Goal: Check status: Check status

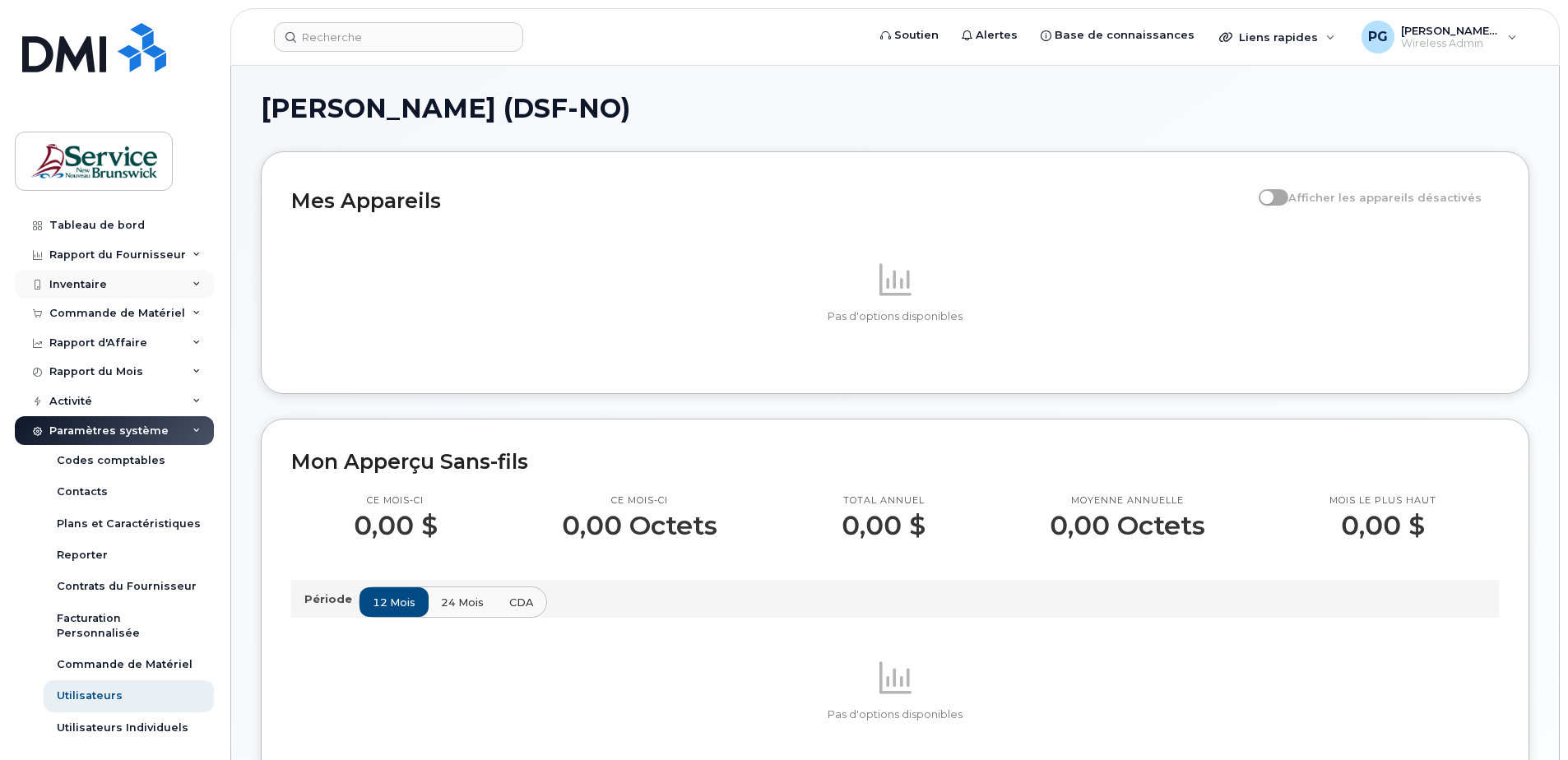
click at [132, 286] on div "Inventaire" at bounding box center [114, 284] width 199 height 29
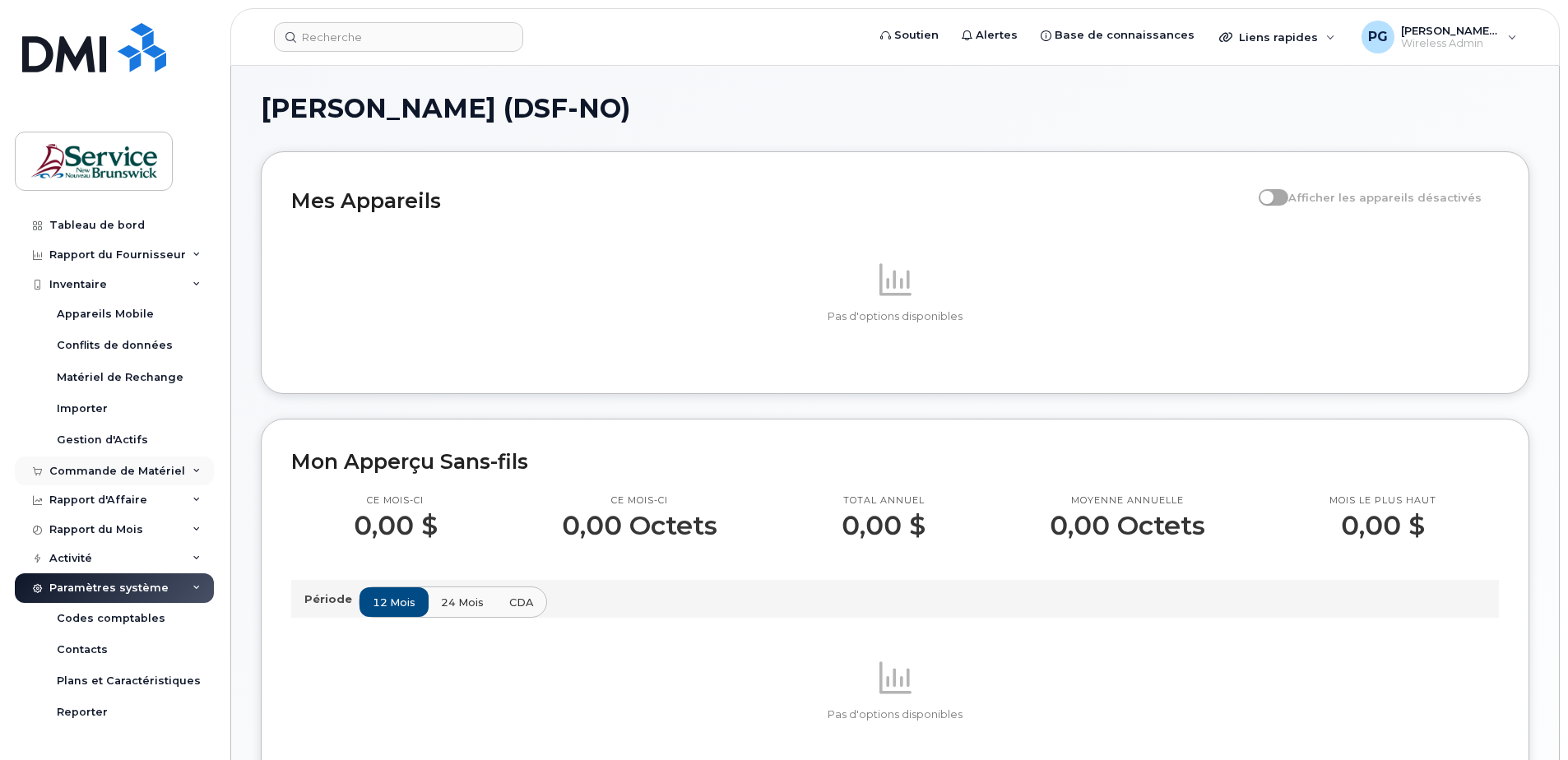
click at [145, 476] on div "Commande de Matériel" at bounding box center [117, 472] width 136 height 13
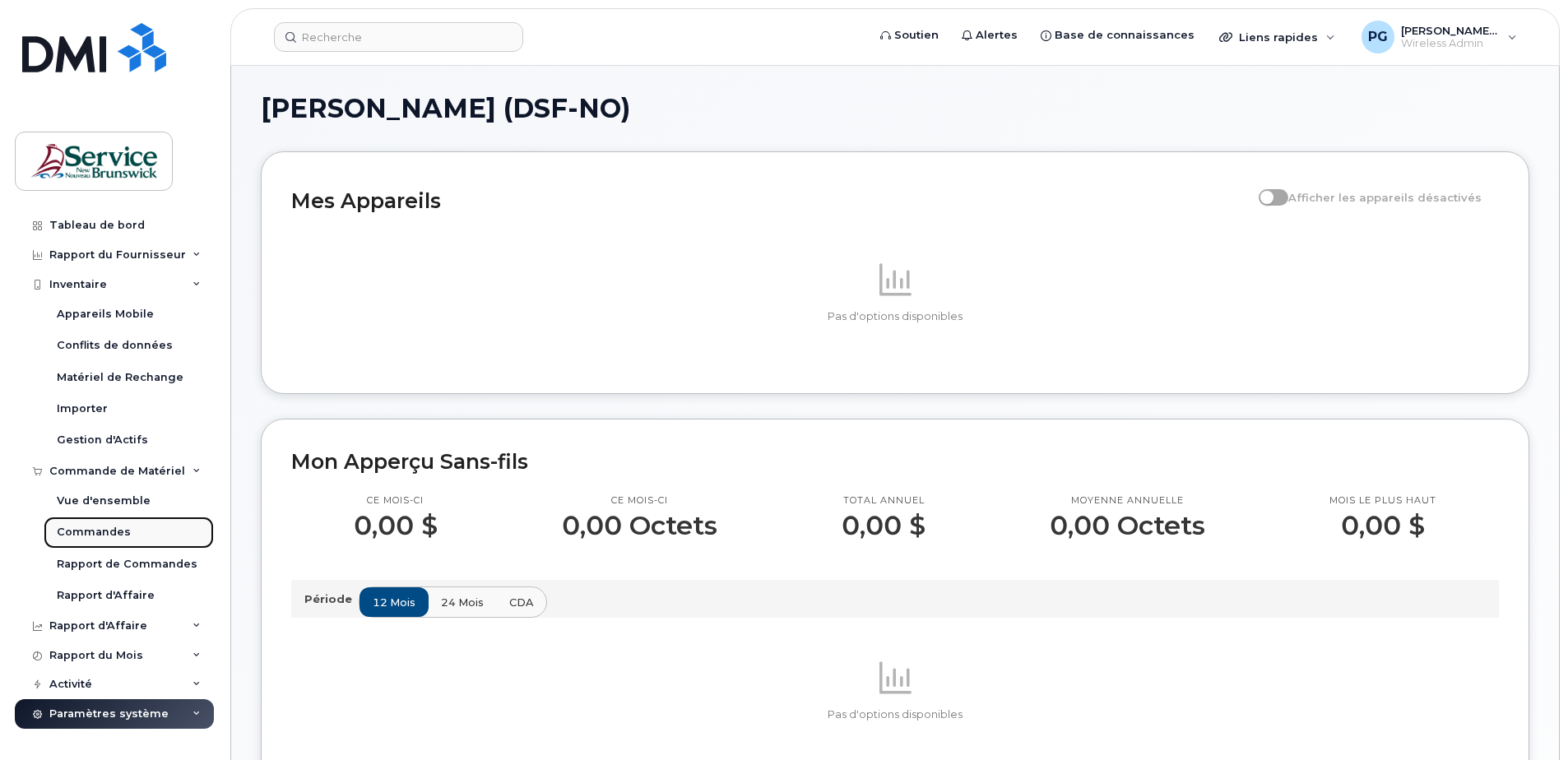
click at [136, 531] on link "Commandes" at bounding box center [128, 532] width 170 height 31
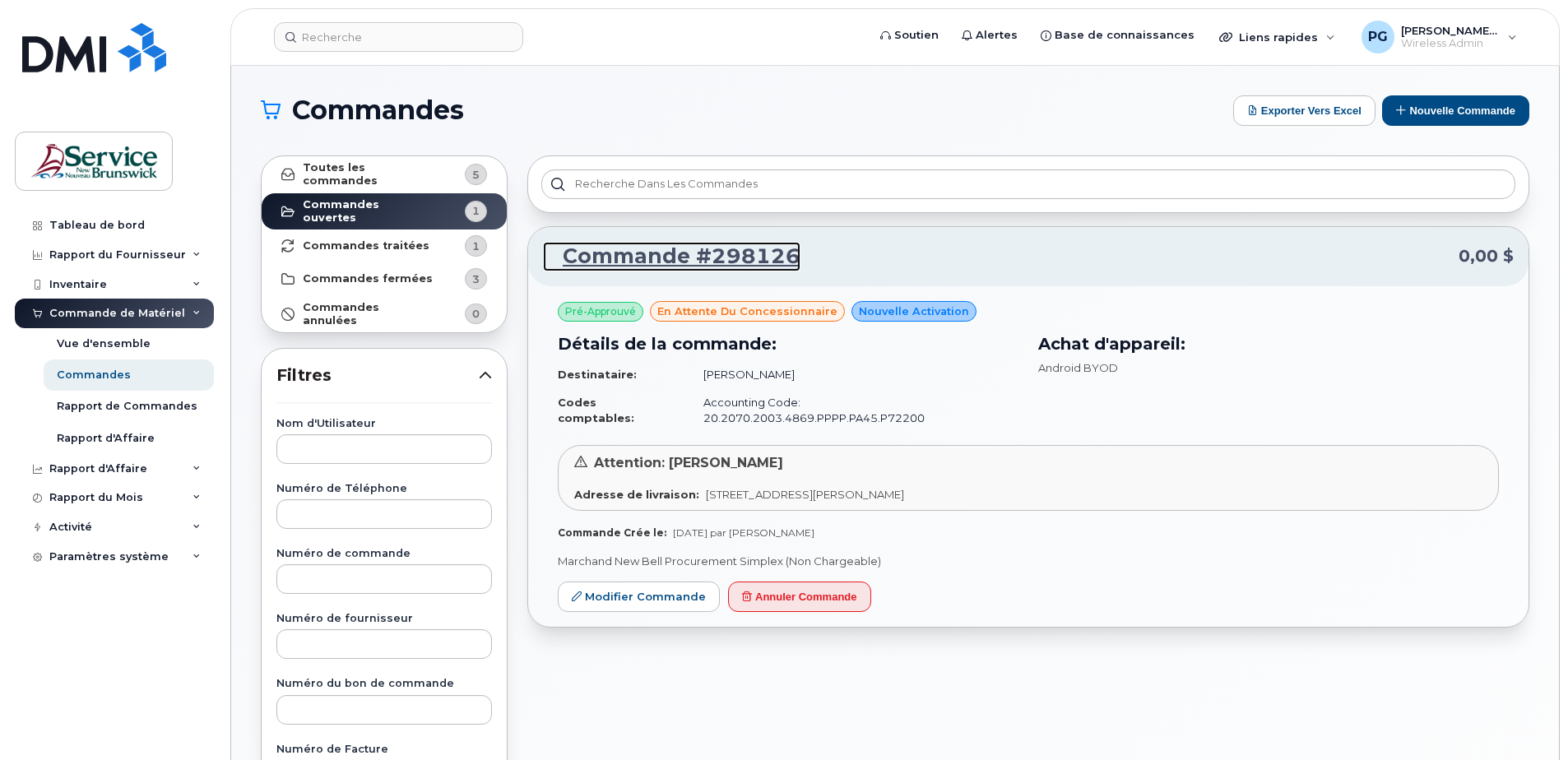
click at [750, 253] on link "Commande #298126" at bounding box center [671, 256] width 257 height 29
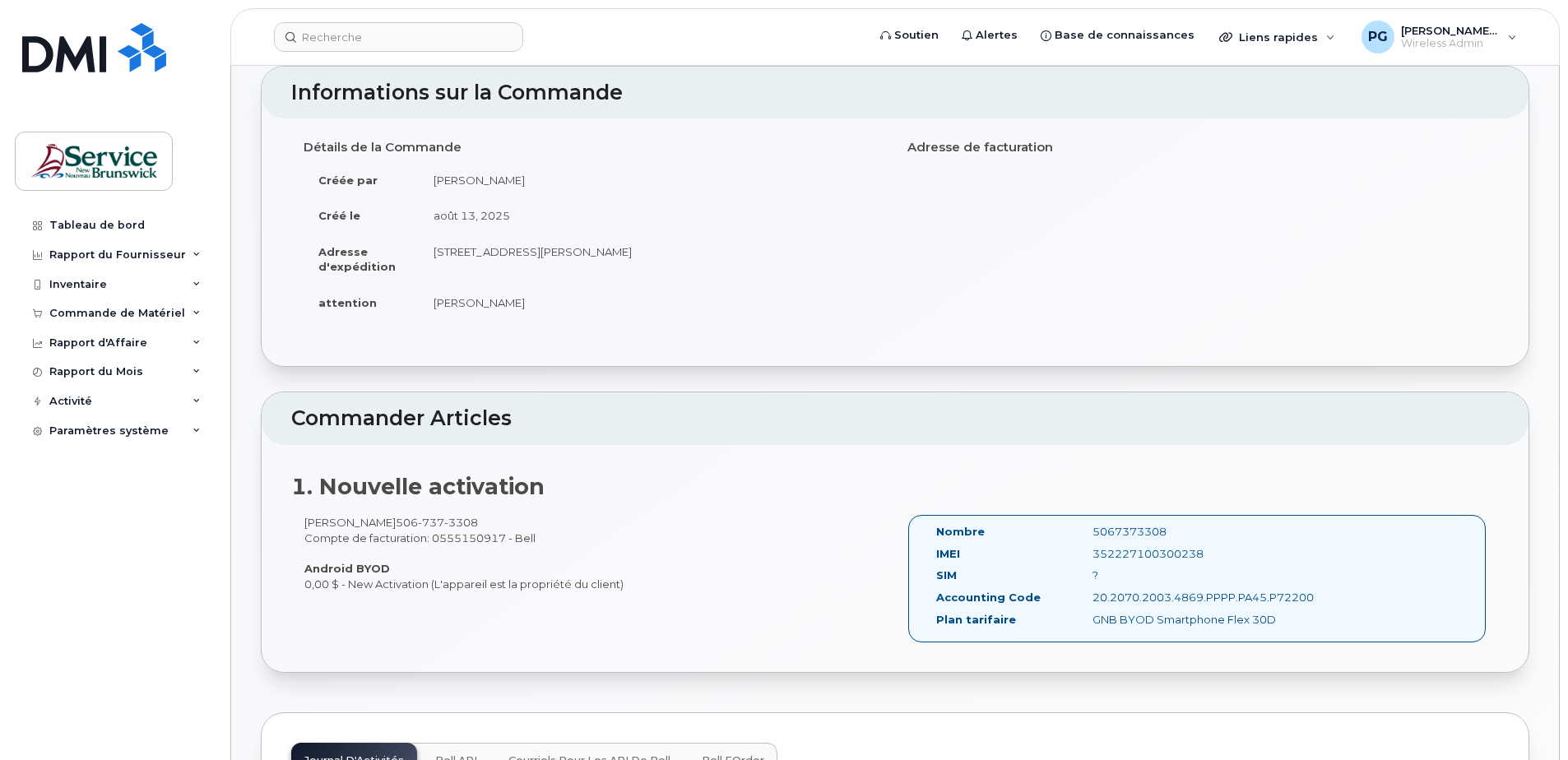
scroll to position [88, 0]
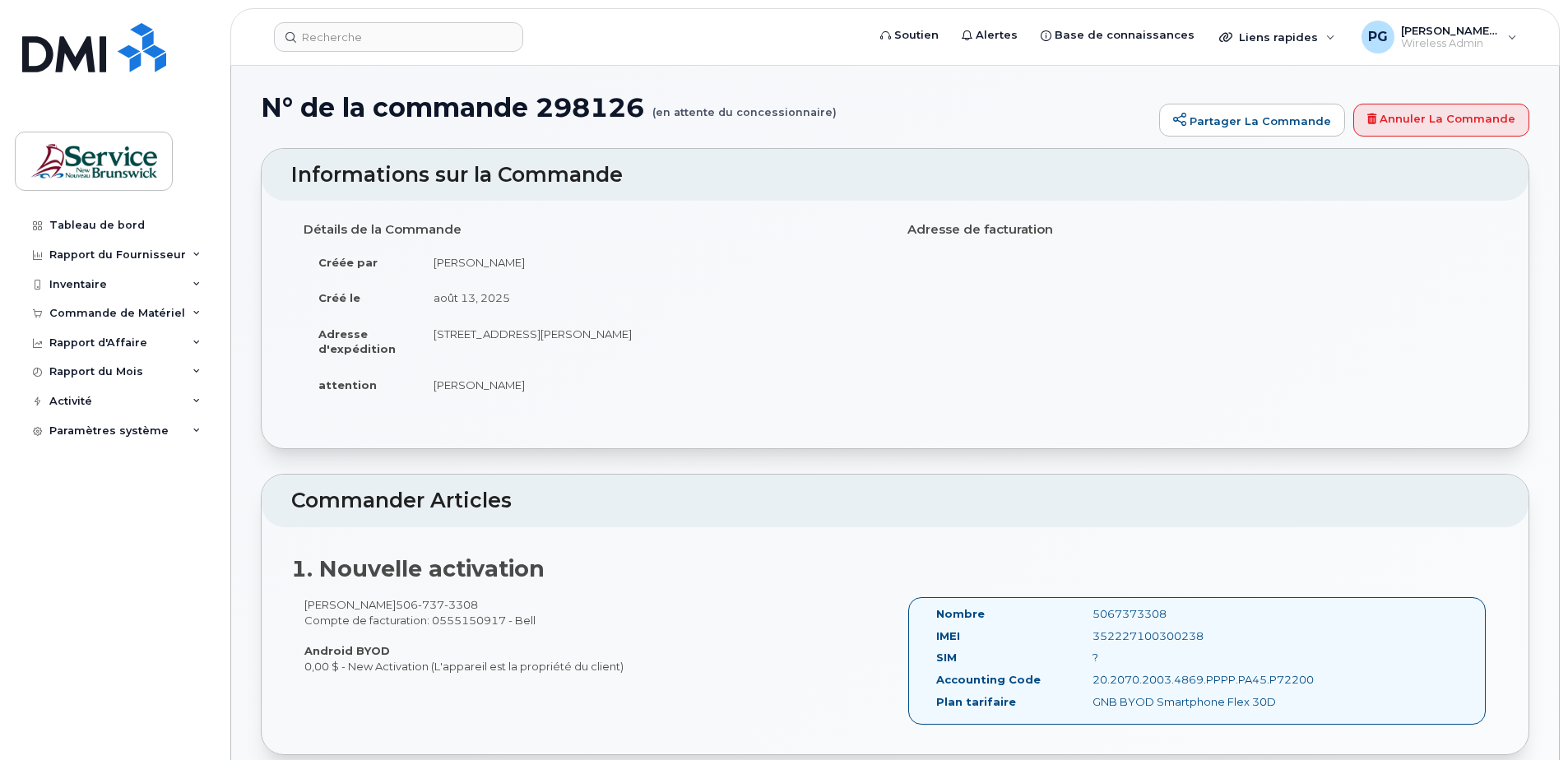
drag, startPoint x: 260, startPoint y: 380, endPoint x: 275, endPoint y: 371, distance: 17.5
click at [143, 318] on div "Commande de Matériel" at bounding box center [117, 314] width 136 height 13
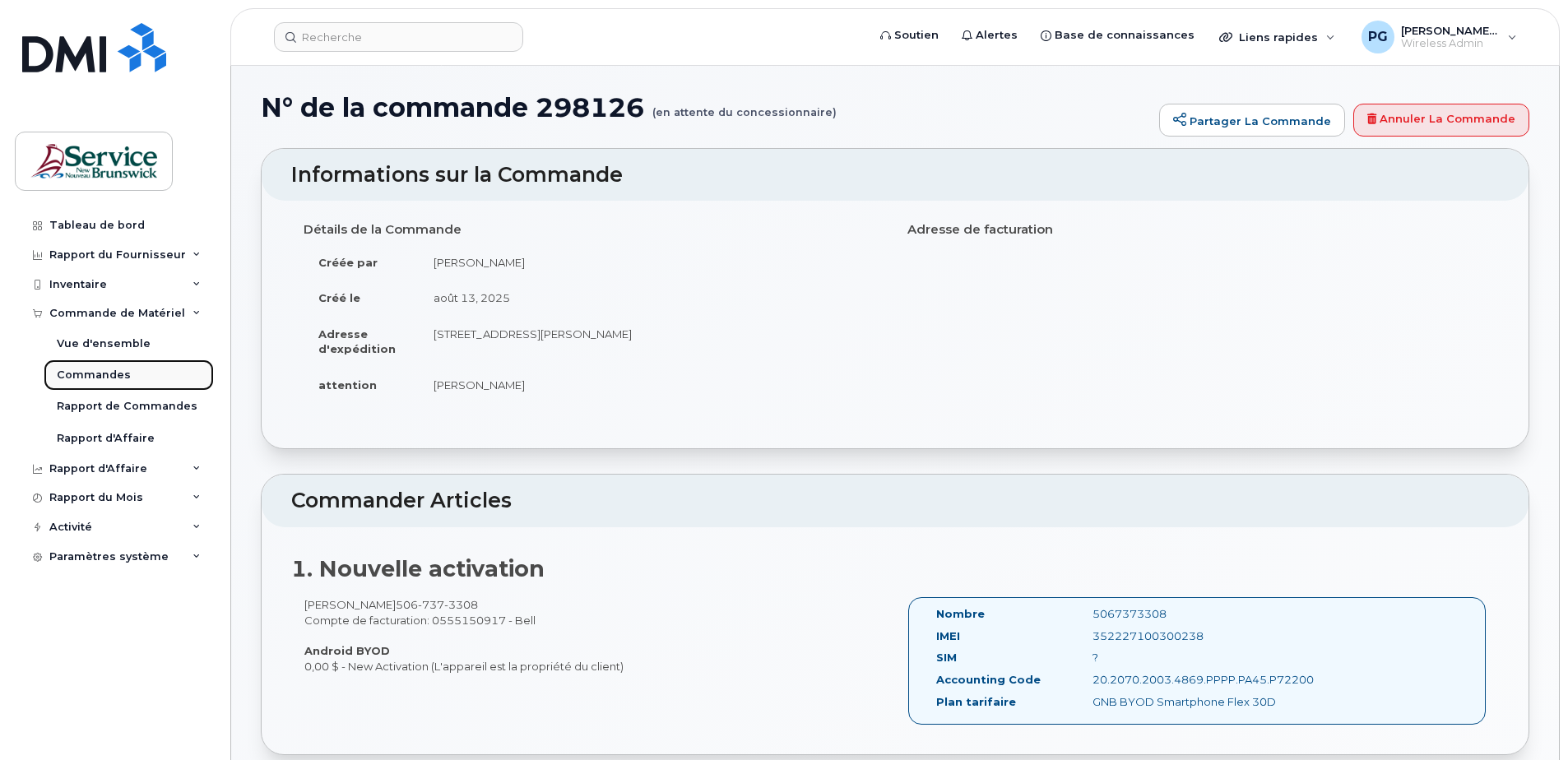
click at [127, 380] on link "Commandes" at bounding box center [128, 375] width 170 height 31
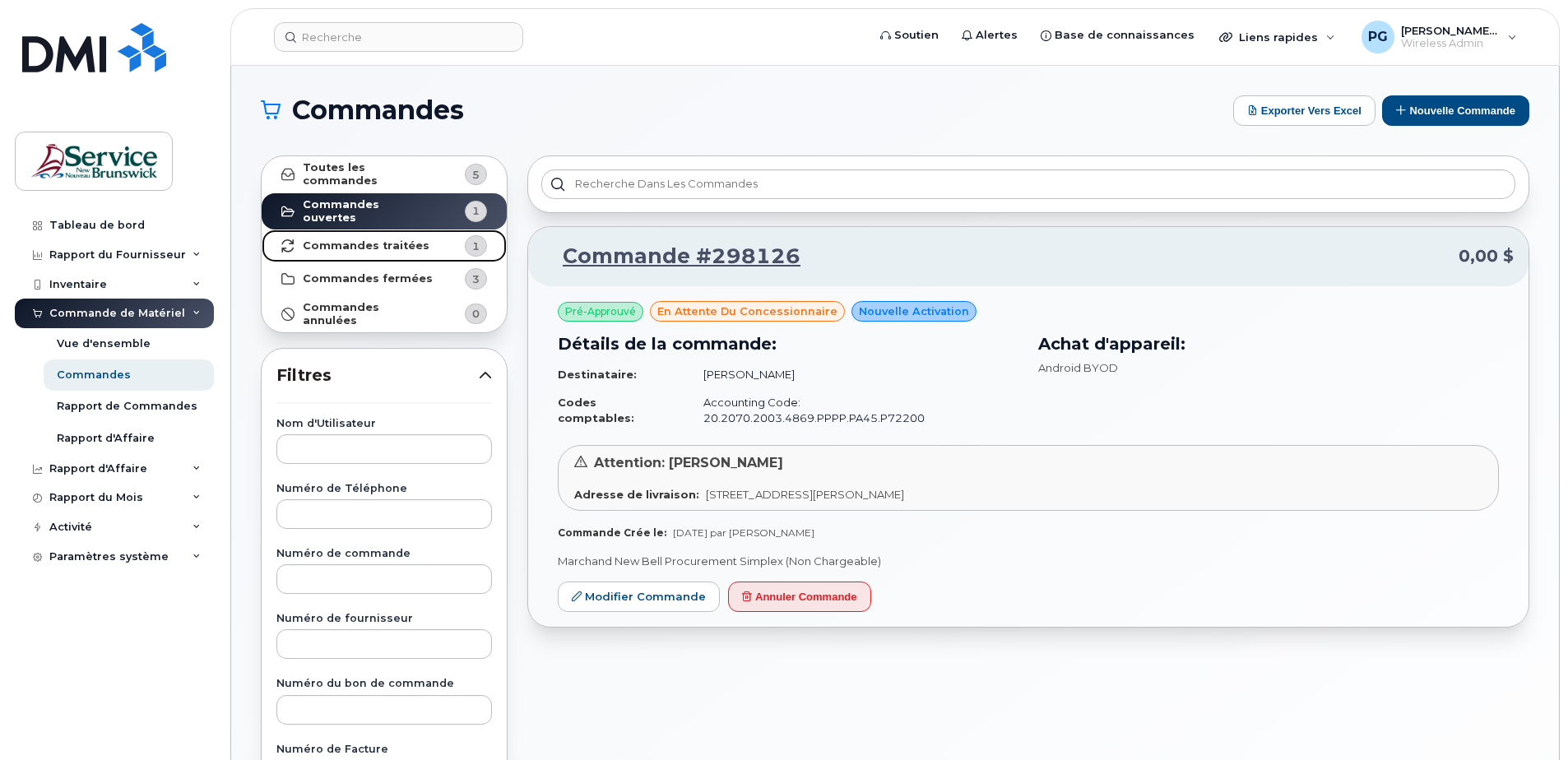
click at [368, 245] on link "Commandes traitées 1" at bounding box center [384, 246] width 245 height 33
